Goal: Register for event/course

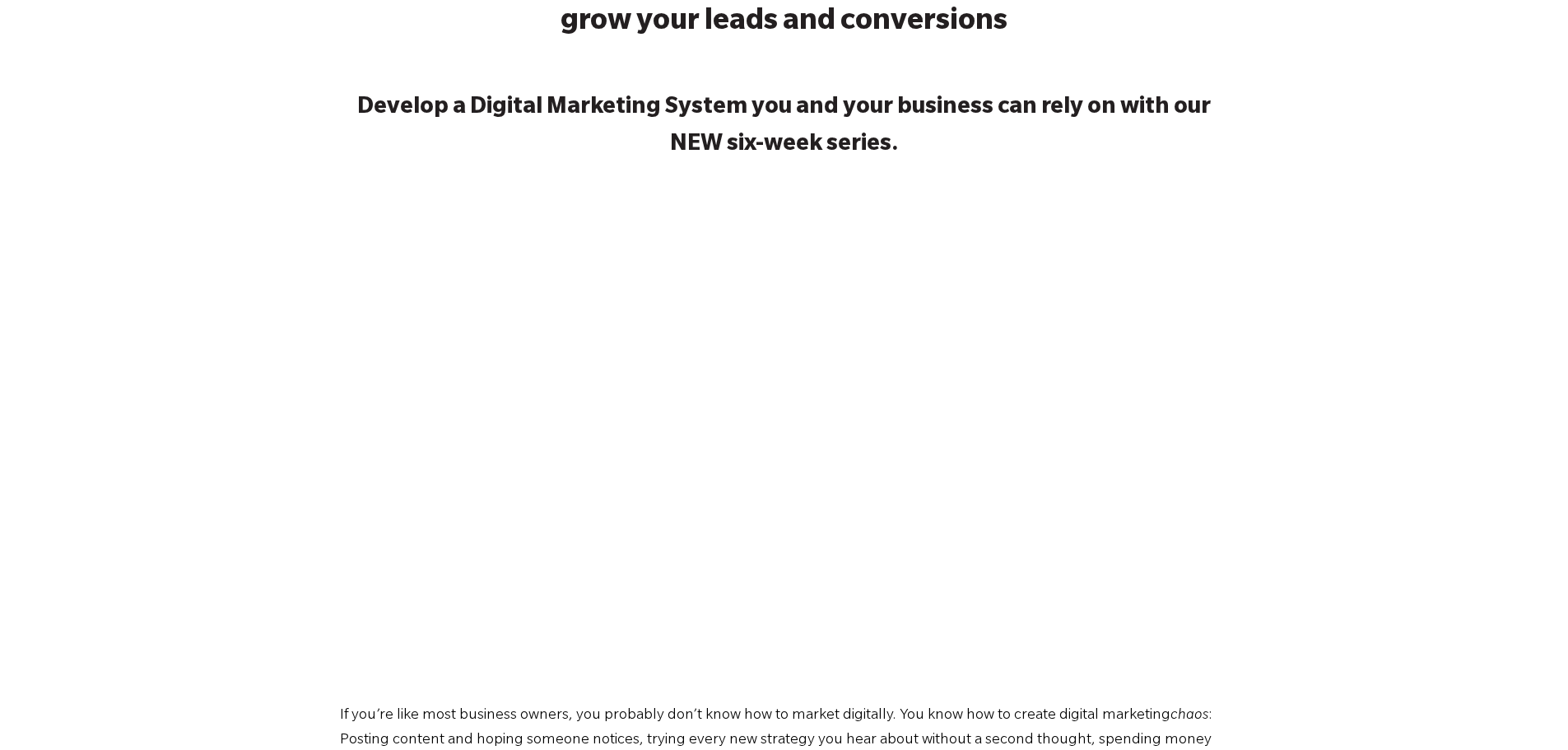
scroll to position [219, 0]
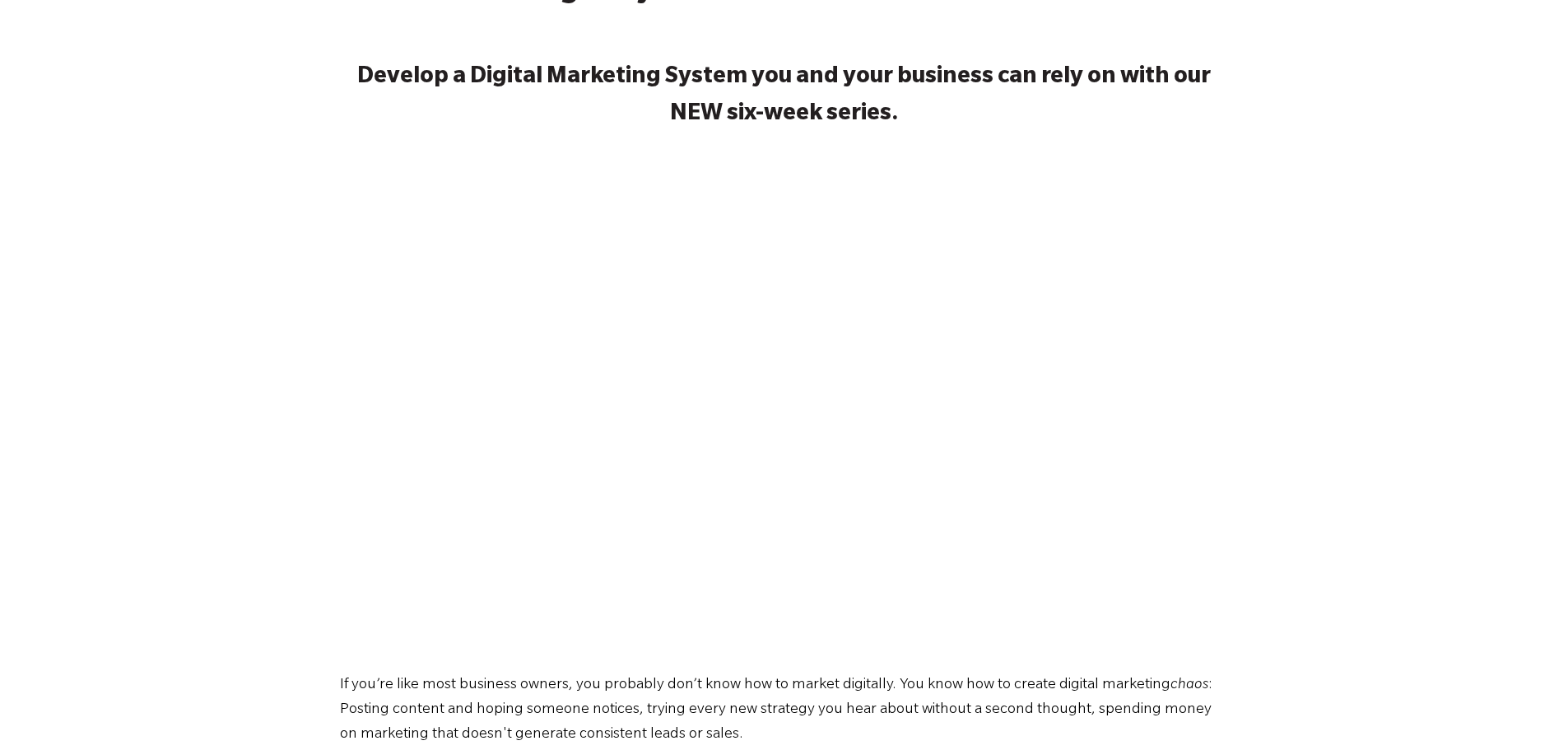
click at [1555, 144] on div "The Digital Marketing Playbook: An easy, repeatable approach to grow your leads…" at bounding box center [784, 384] width 1568 height 945
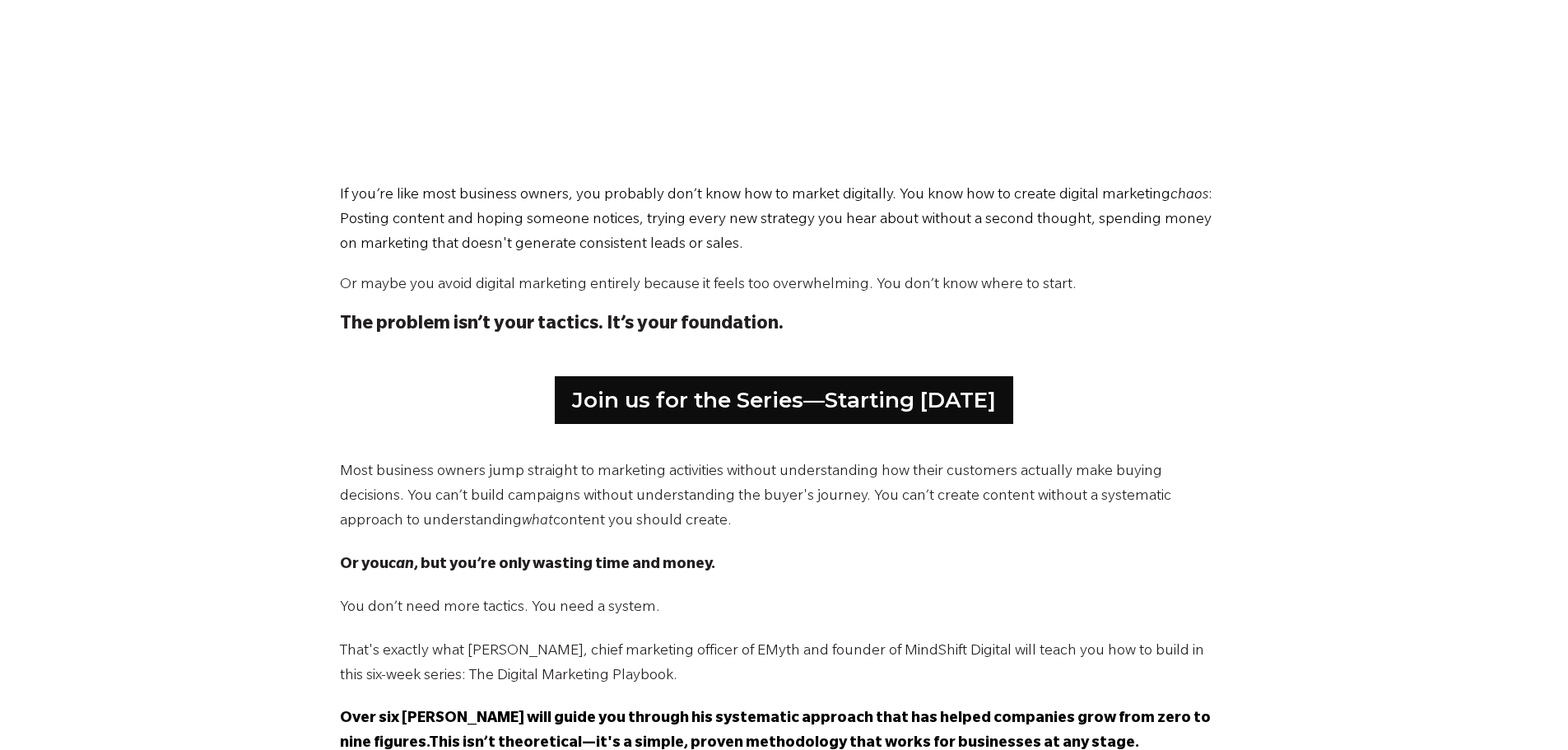
scroll to position [797, 0]
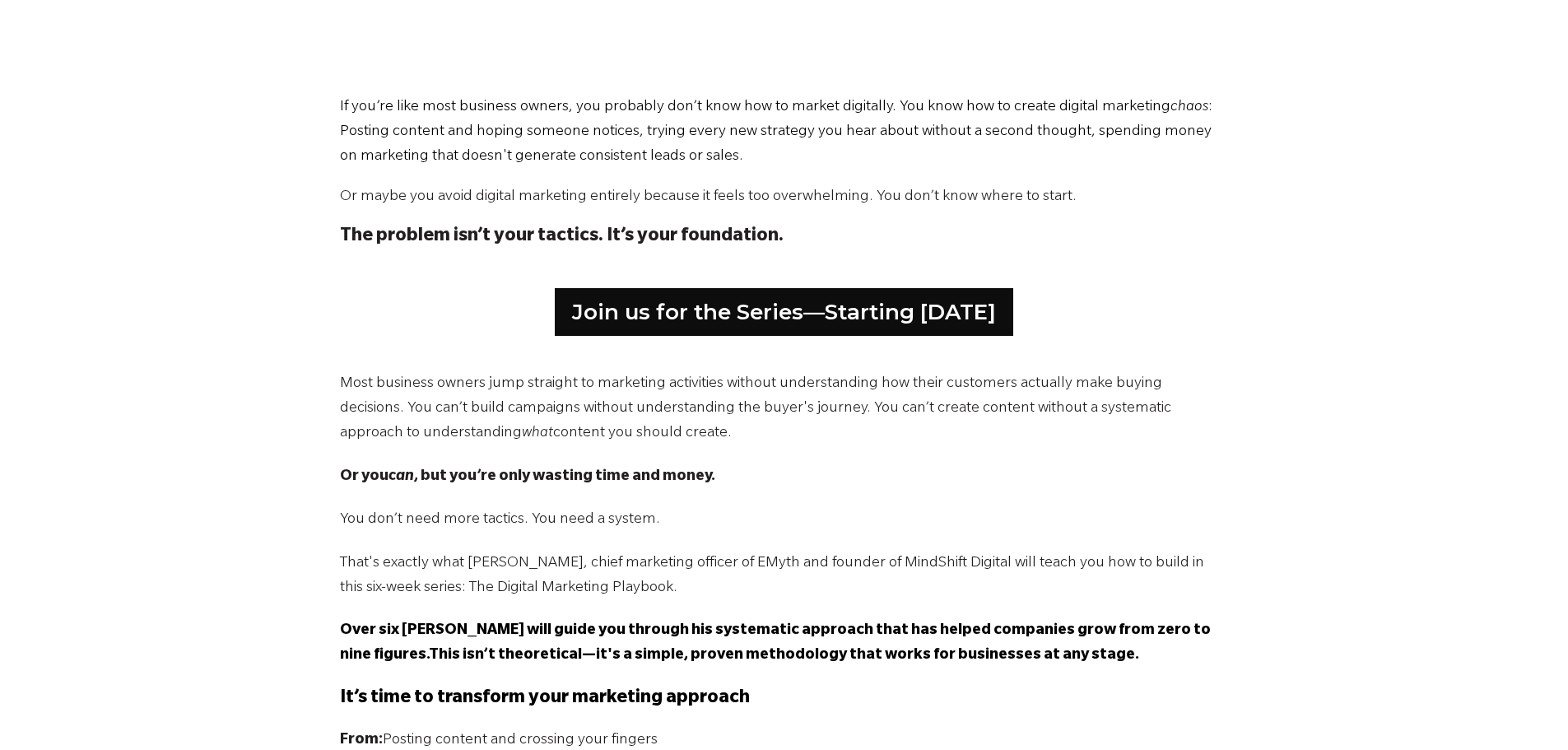
drag, startPoint x: 1555, startPoint y: 230, endPoint x: 1552, endPoint y: 293, distance: 63.1
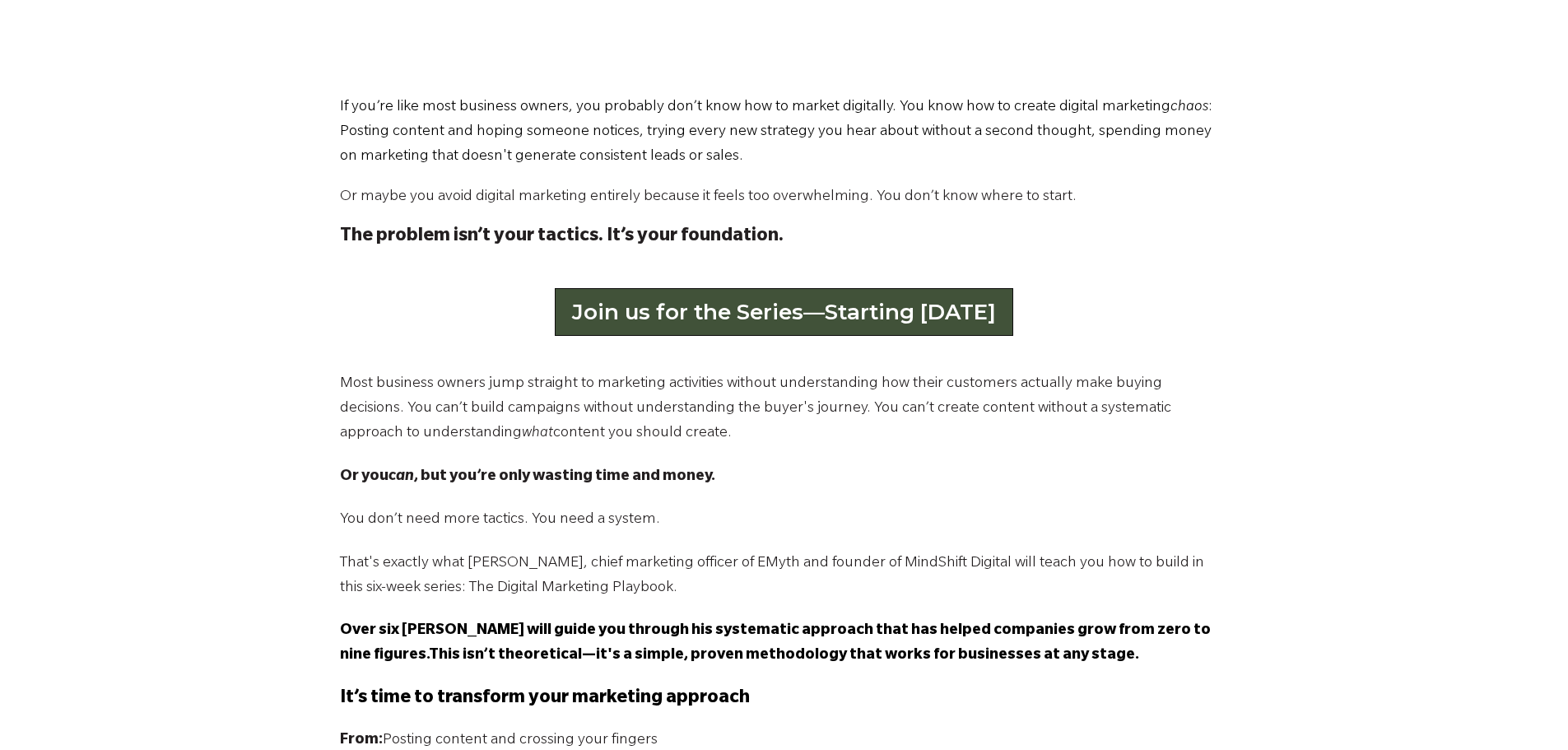
click at [793, 312] on link "Join us for the Series—Starting [DATE]" at bounding box center [784, 312] width 458 height 48
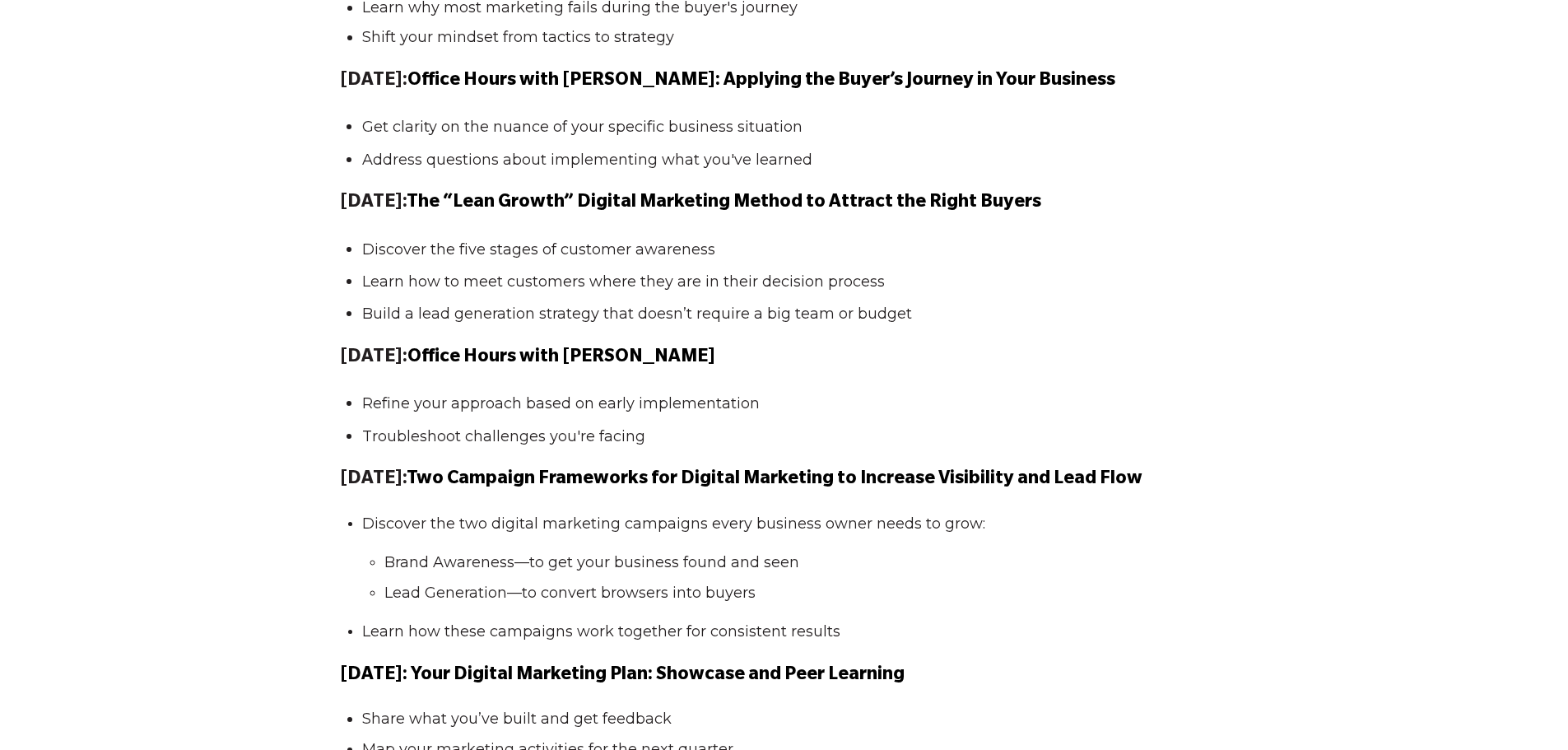
scroll to position [1755, 0]
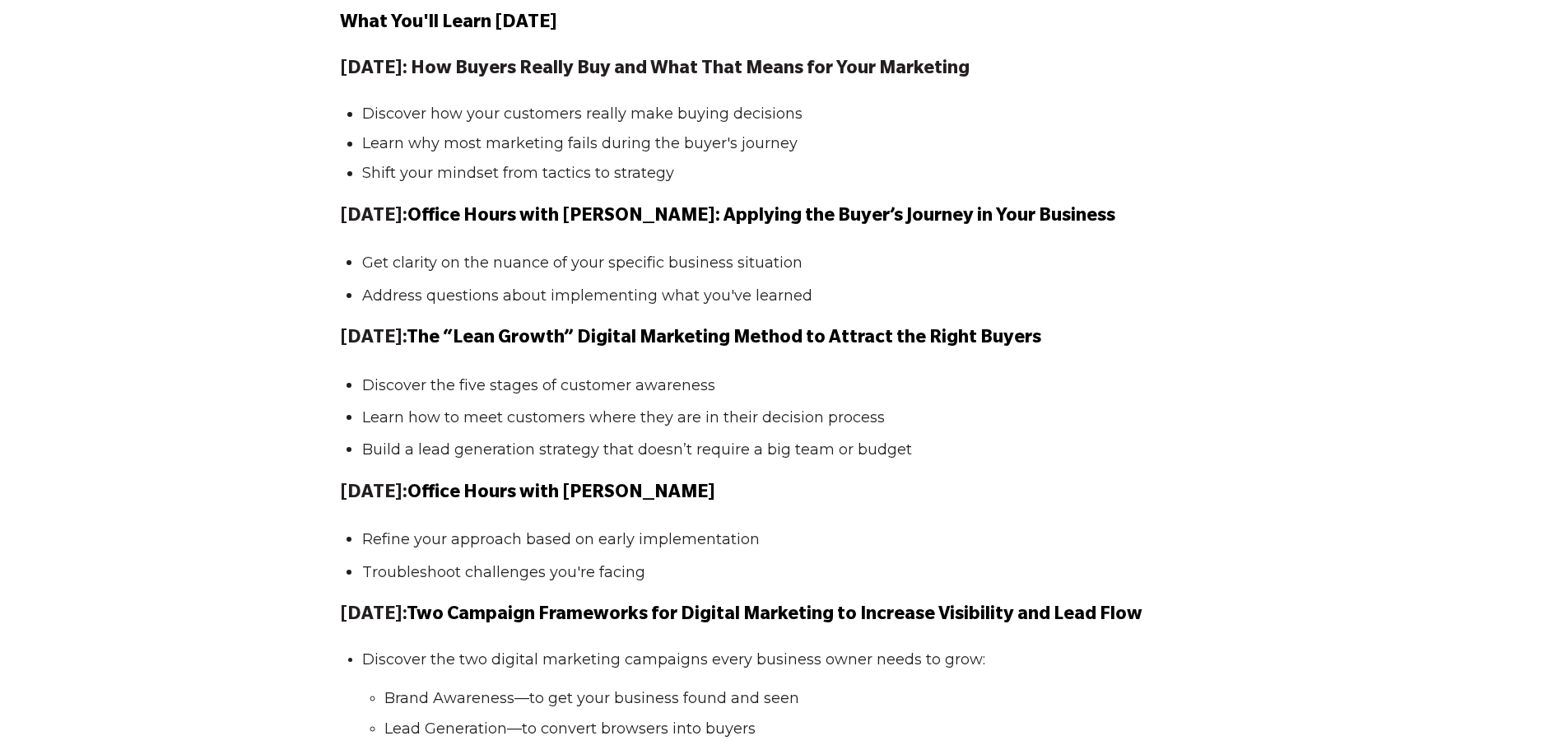
drag, startPoint x: 1028, startPoint y: 80, endPoint x: 464, endPoint y: 71, distance: 564.1
click at [464, 71] on p "[DATE]: How Buyers Really Buy and What That Means for Your Marketing" at bounding box center [784, 69] width 888 height 30
copy strong "How Buyers Really Buy and What That Means for Your Marketing"
